Goal: Task Accomplishment & Management: Complete application form

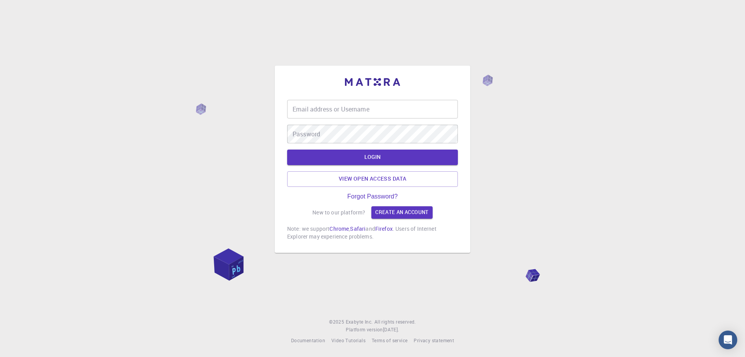
click at [377, 109] on input "Email address or Username" at bounding box center [372, 109] width 171 height 19
click at [390, 213] on link "Create an account" at bounding box center [401, 212] width 61 height 12
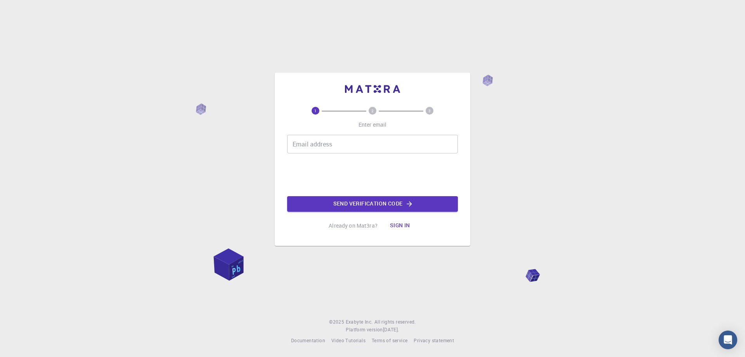
click at [337, 144] on input "Email address" at bounding box center [372, 144] width 171 height 19
type input "[EMAIL_ADDRESS][DOMAIN_NAME]"
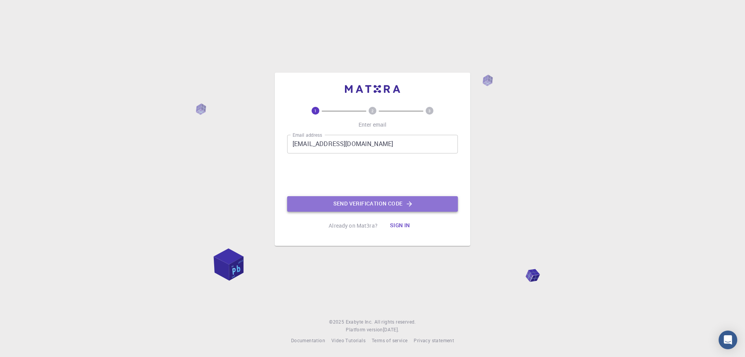
click at [361, 204] on button "Send verification code" at bounding box center [372, 204] width 171 height 16
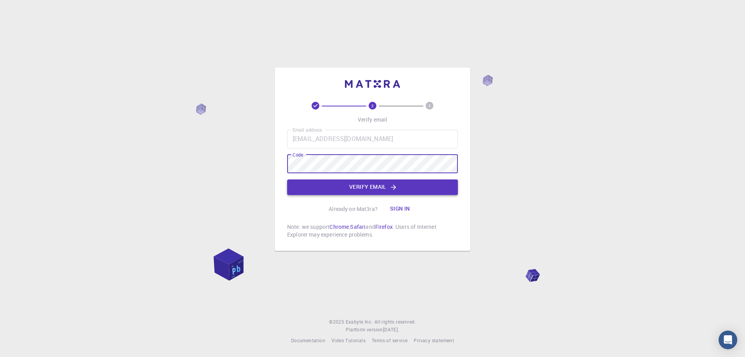
click at [347, 189] on button "Verify email" at bounding box center [372, 187] width 171 height 16
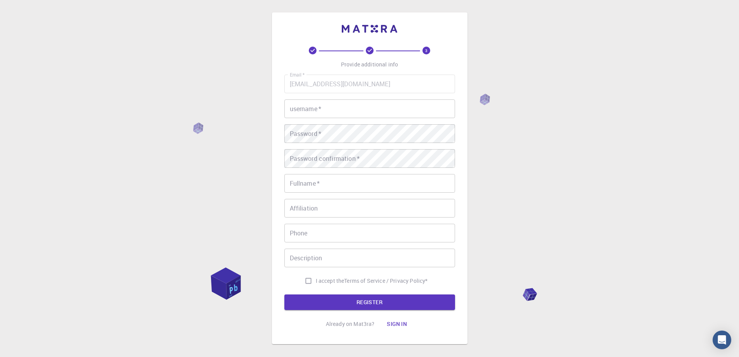
click at [341, 108] on input "username   *" at bounding box center [369, 108] width 171 height 19
type input "Optrader"
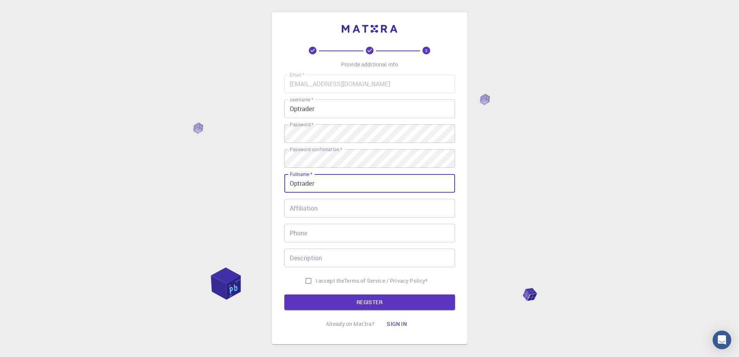
type input "Optrader"
click at [309, 280] on input "I accept the Terms of Service / Privacy Policy *" at bounding box center [308, 280] width 15 height 15
checkbox input "true"
click at [316, 292] on form "Email   * [EMAIL_ADDRESS][DOMAIN_NAME] Email   * username   * Optrader username…" at bounding box center [369, 192] width 171 height 235
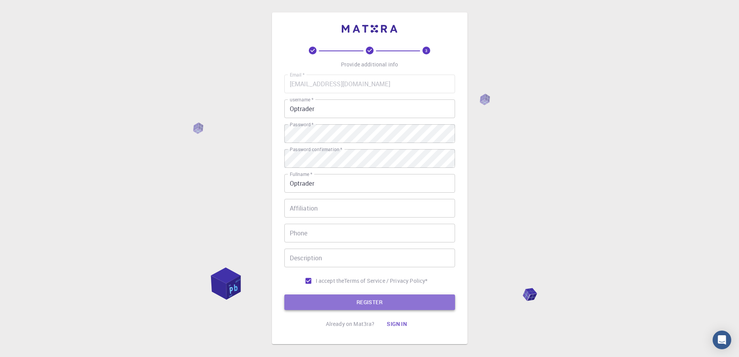
click at [315, 295] on button "REGISTER" at bounding box center [369, 302] width 171 height 16
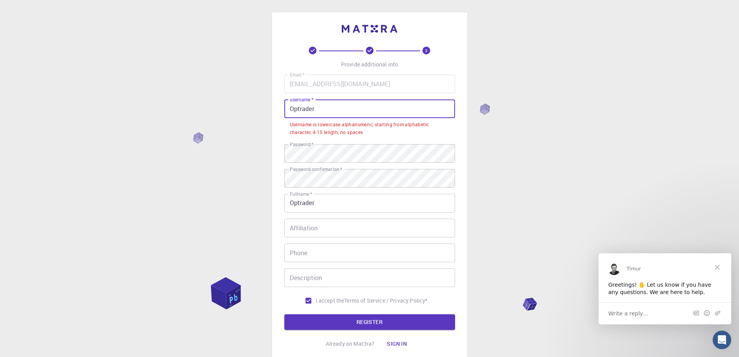
click at [344, 107] on input "Optrader" at bounding box center [369, 108] width 171 height 19
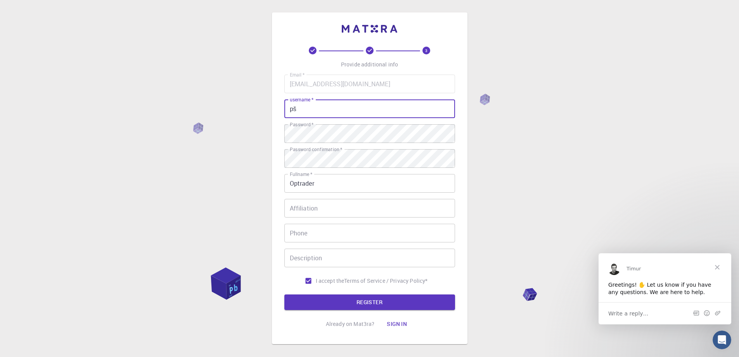
type input "p"
type input "optrader"
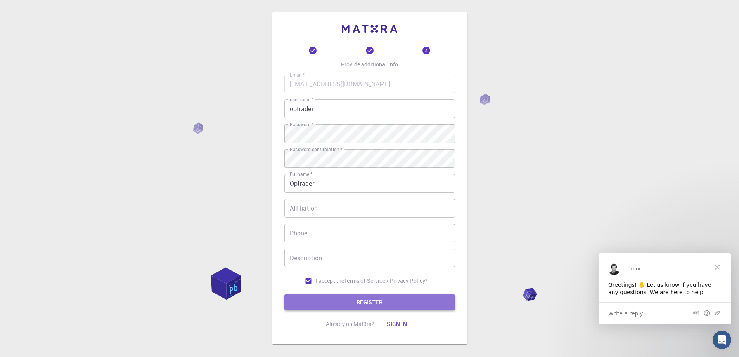
click at [349, 304] on button "REGISTER" at bounding box center [369, 302] width 171 height 16
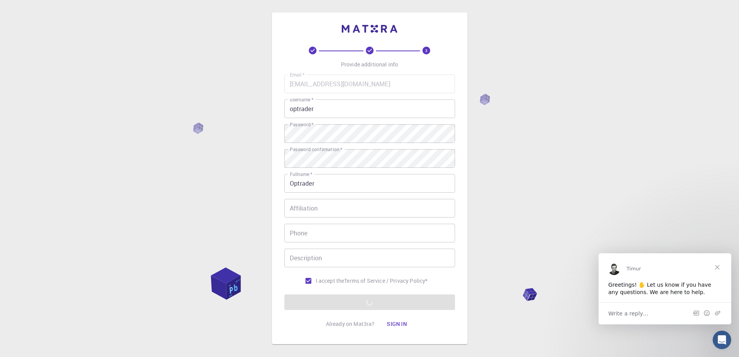
click at [395, 302] on form "Email   * [EMAIL_ADDRESS][DOMAIN_NAME] Email   * username   * optrader username…" at bounding box center [369, 192] width 171 height 235
click at [222, 169] on div "3 Provide additional info Email   * [EMAIL_ADDRESS][DOMAIN_NAME] Email   * user…" at bounding box center [369, 197] width 739 height 395
click at [718, 266] on span "Close" at bounding box center [718, 267] width 28 height 28
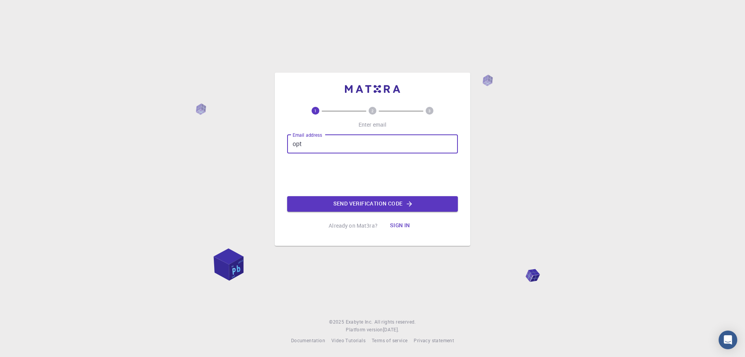
type input "[EMAIL_ADDRESS][DOMAIN_NAME]"
click at [397, 222] on button "Sign in" at bounding box center [400, 226] width 33 height 16
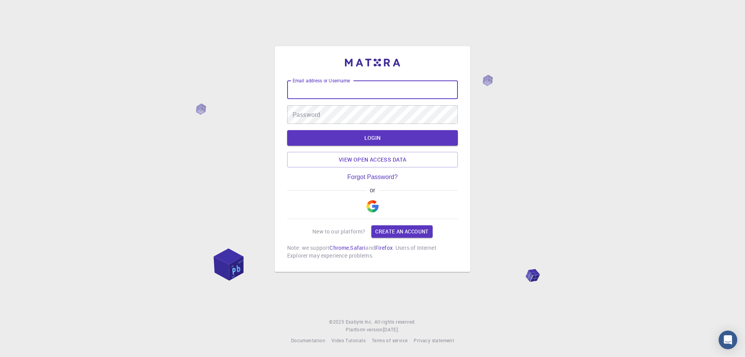
click at [342, 93] on input "Email address or Username" at bounding box center [372, 89] width 171 height 19
type input "optrader"
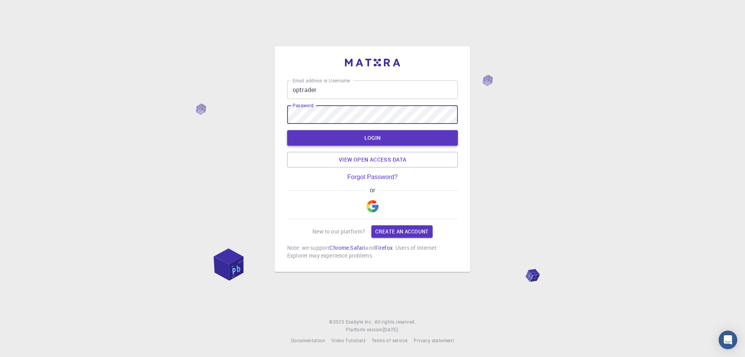
click at [343, 139] on button "LOGIN" at bounding box center [372, 138] width 171 height 16
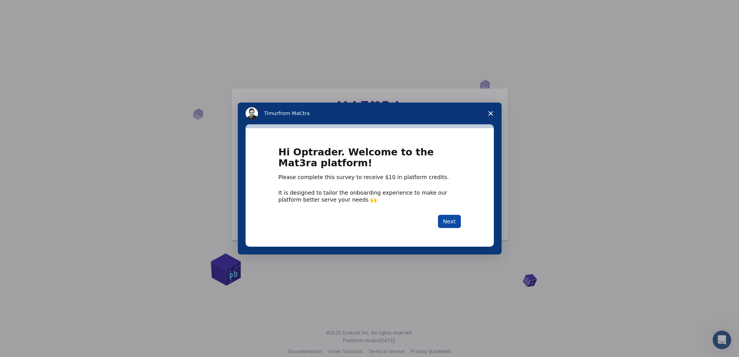
click at [448, 226] on button "Next" at bounding box center [449, 221] width 23 height 13
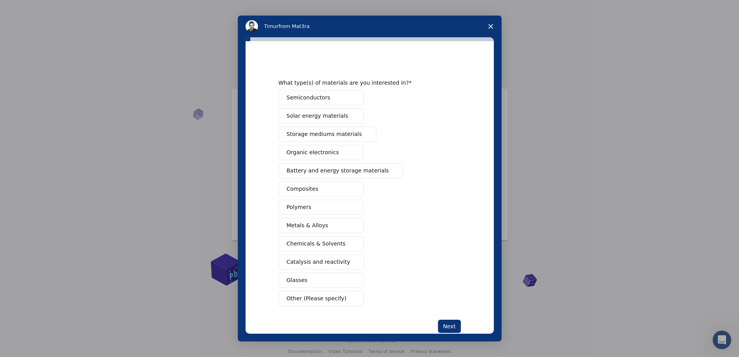
click at [491, 25] on icon "Close survey" at bounding box center [491, 26] width 5 height 5
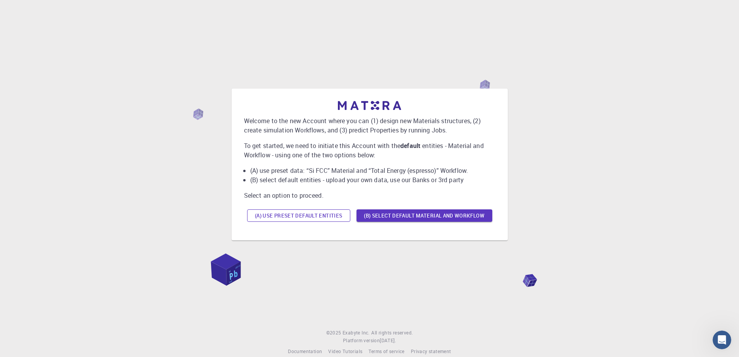
click at [323, 217] on button "(A) Use preset default entities" at bounding box center [298, 215] width 103 height 12
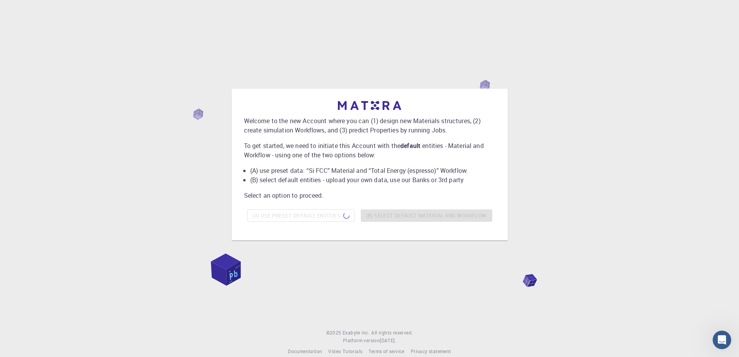
click at [122, 77] on div "Welcome to the new Account where you can (1) design new Materials structures, (…" at bounding box center [369, 164] width 721 height 285
